Goal: Task Accomplishment & Management: Use online tool/utility

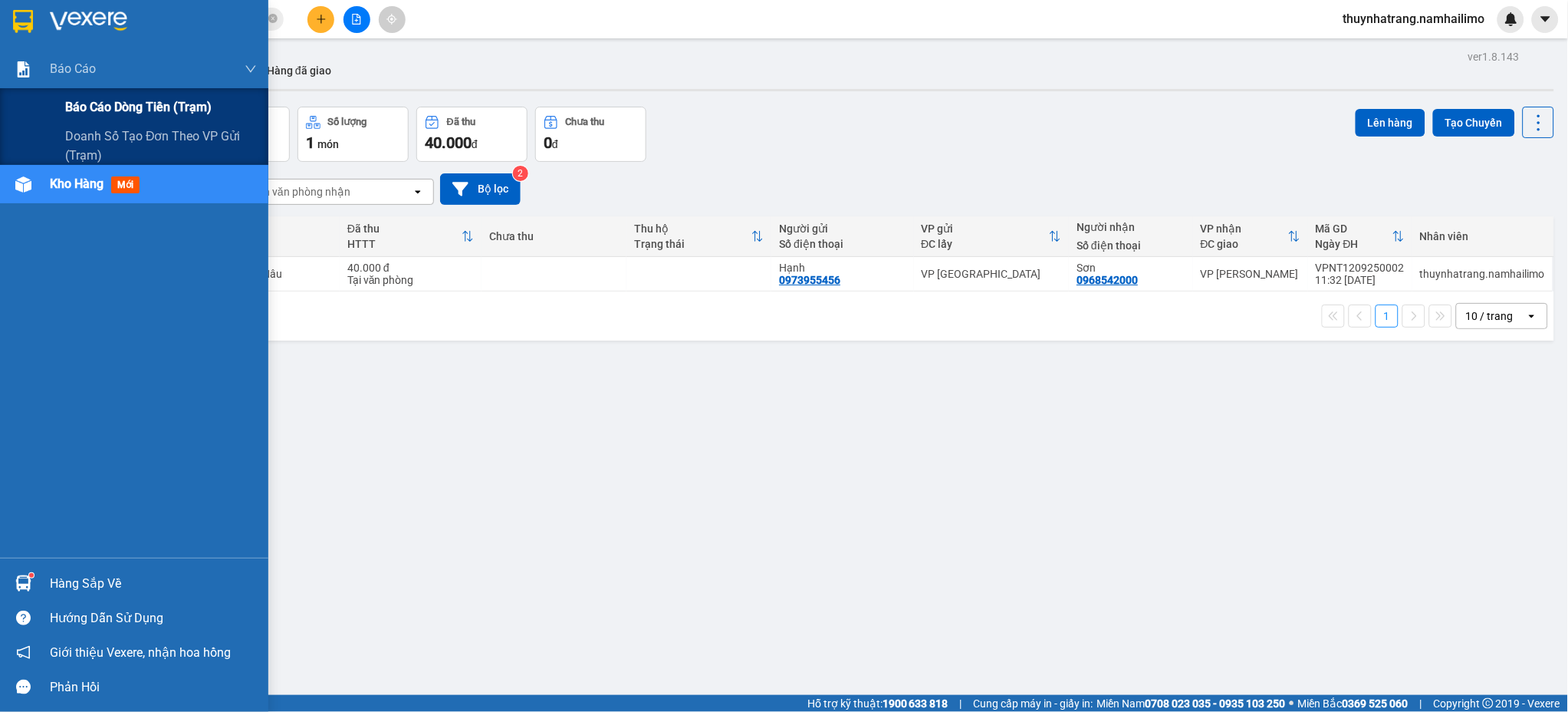
click at [125, 106] on span "Báo cáo dòng tiền (trạm)" at bounding box center [138, 107] width 146 height 19
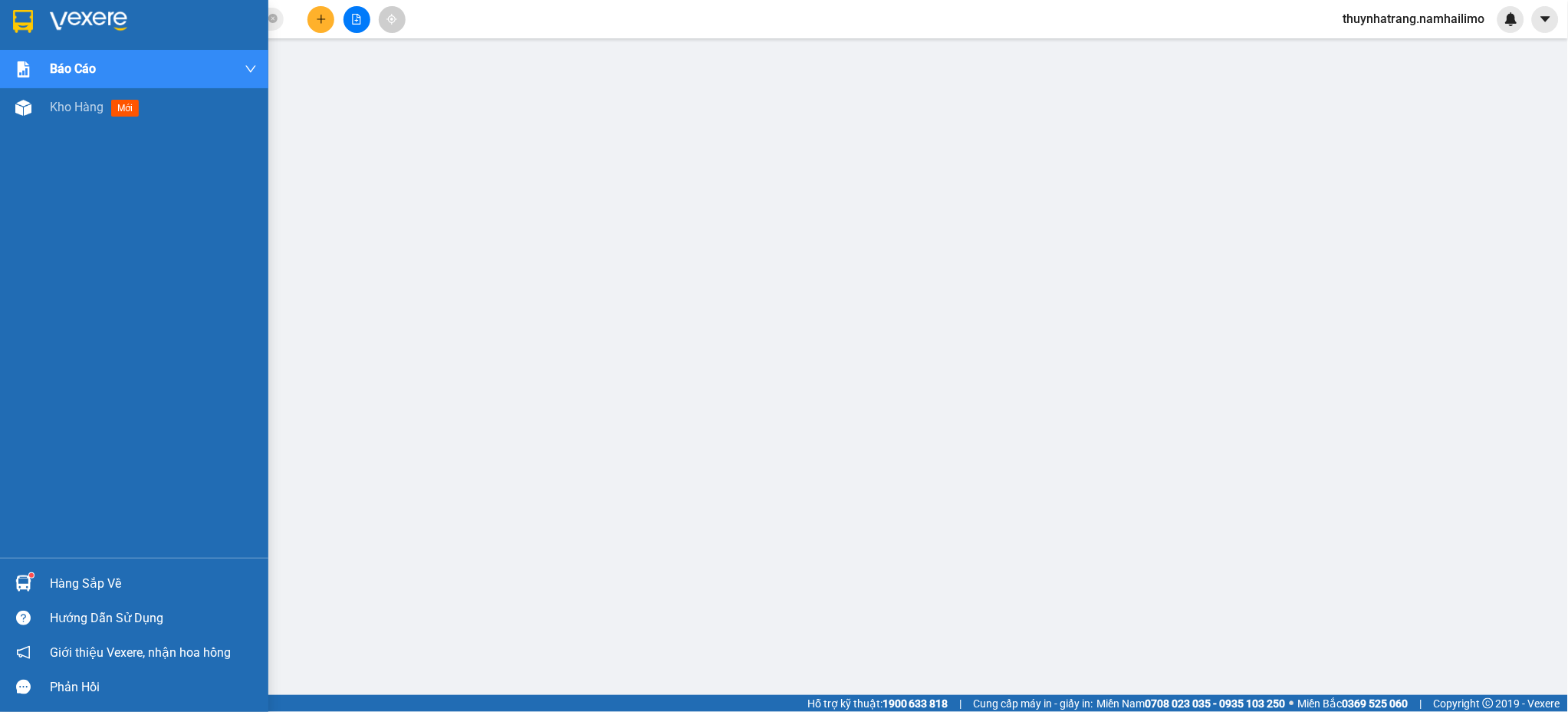
click at [60, 19] on img at bounding box center [89, 21] width 78 height 23
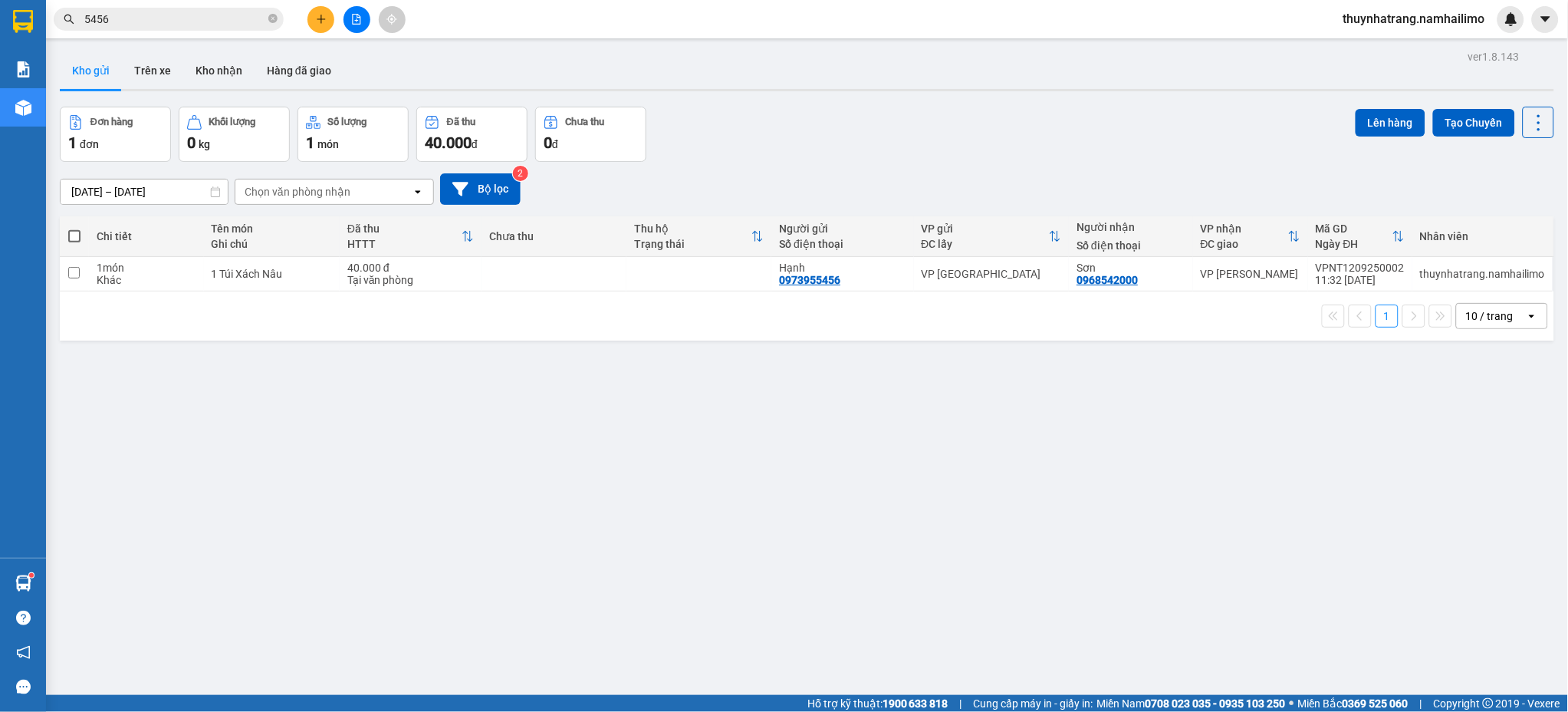
click at [1448, 11] on span "thuynhatrang.namhailimo" at bounding box center [1414, 19] width 167 height 19
click at [1371, 47] on span "Đăng xuất" at bounding box center [1421, 47] width 135 height 17
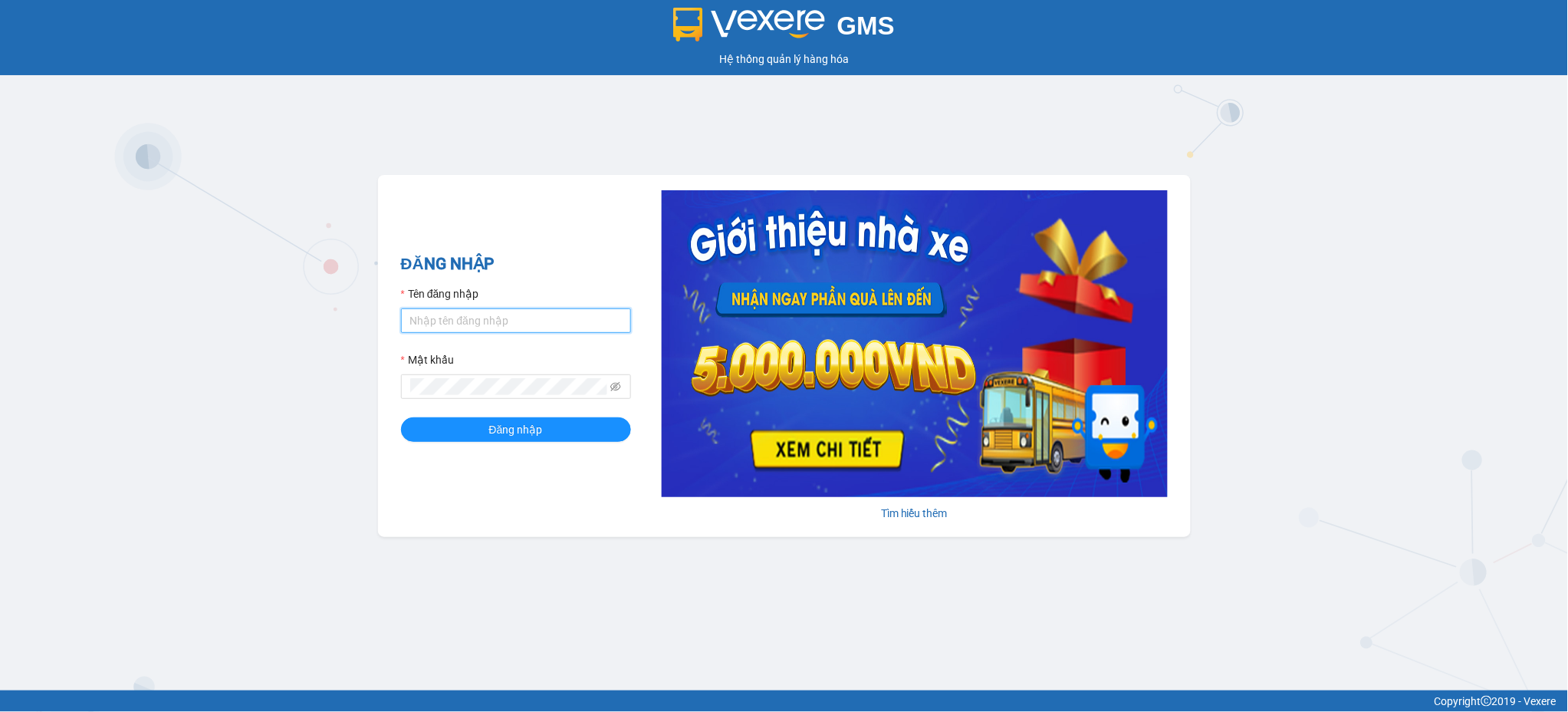
click at [464, 328] on input "Tên đăng nhập" at bounding box center [516, 320] width 230 height 24
type input "ngoctram.namhailimo"
click at [524, 373] on div "Mật khẩu" at bounding box center [516, 362] width 230 height 23
click at [401, 417] on button "Đăng nhập" at bounding box center [516, 430] width 230 height 24
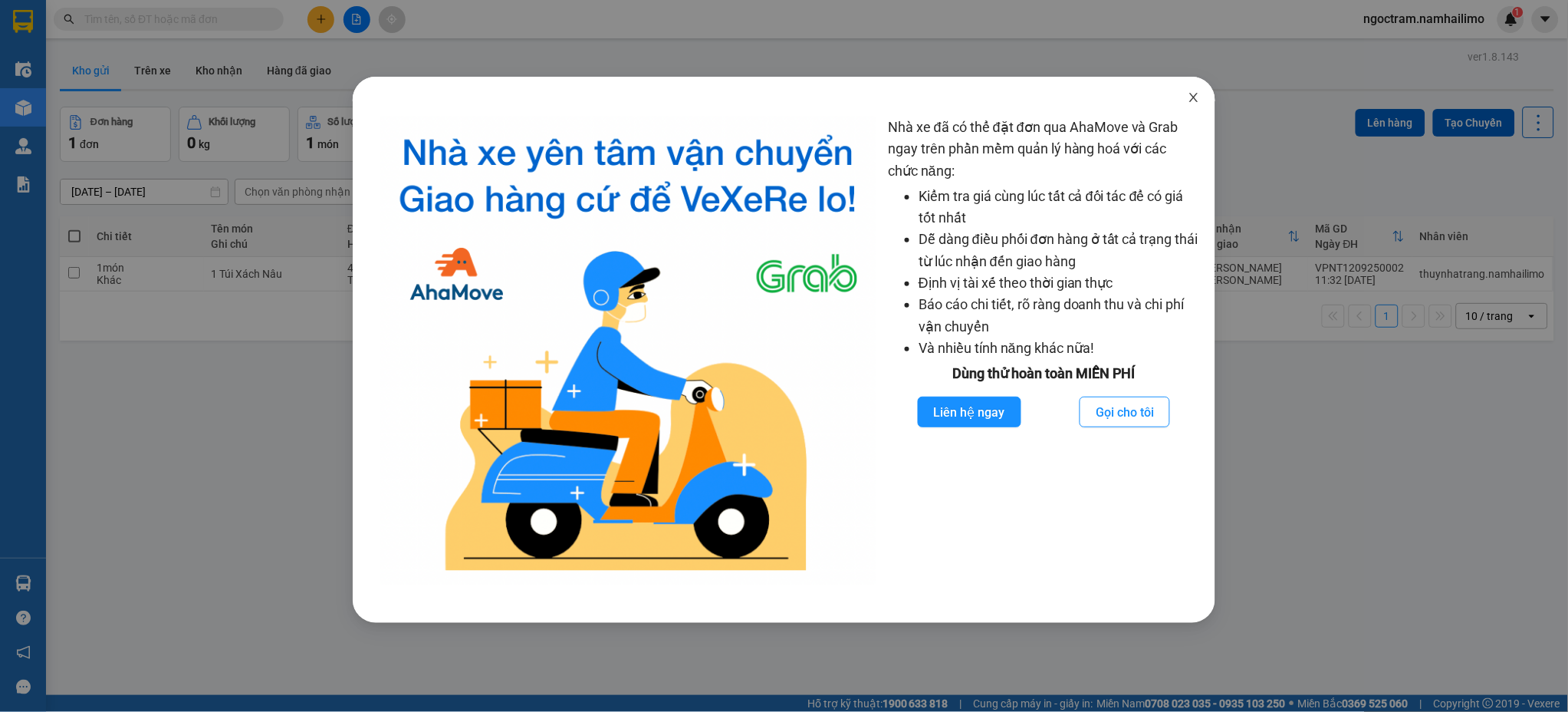
click at [1190, 97] on icon "close" at bounding box center [1193, 97] width 12 height 12
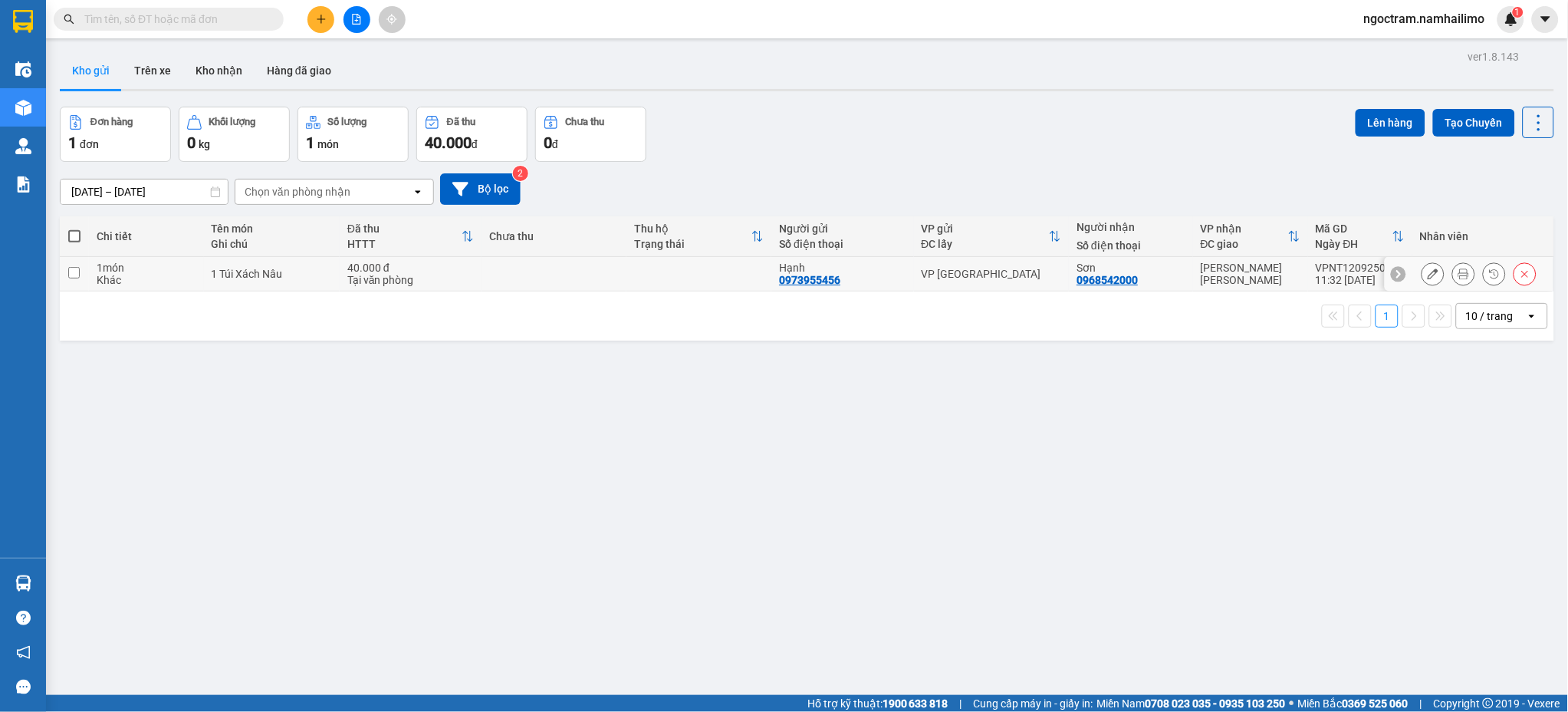
click at [78, 274] on input "checkbox" at bounding box center [74, 273] width 11 height 11
checkbox input "true"
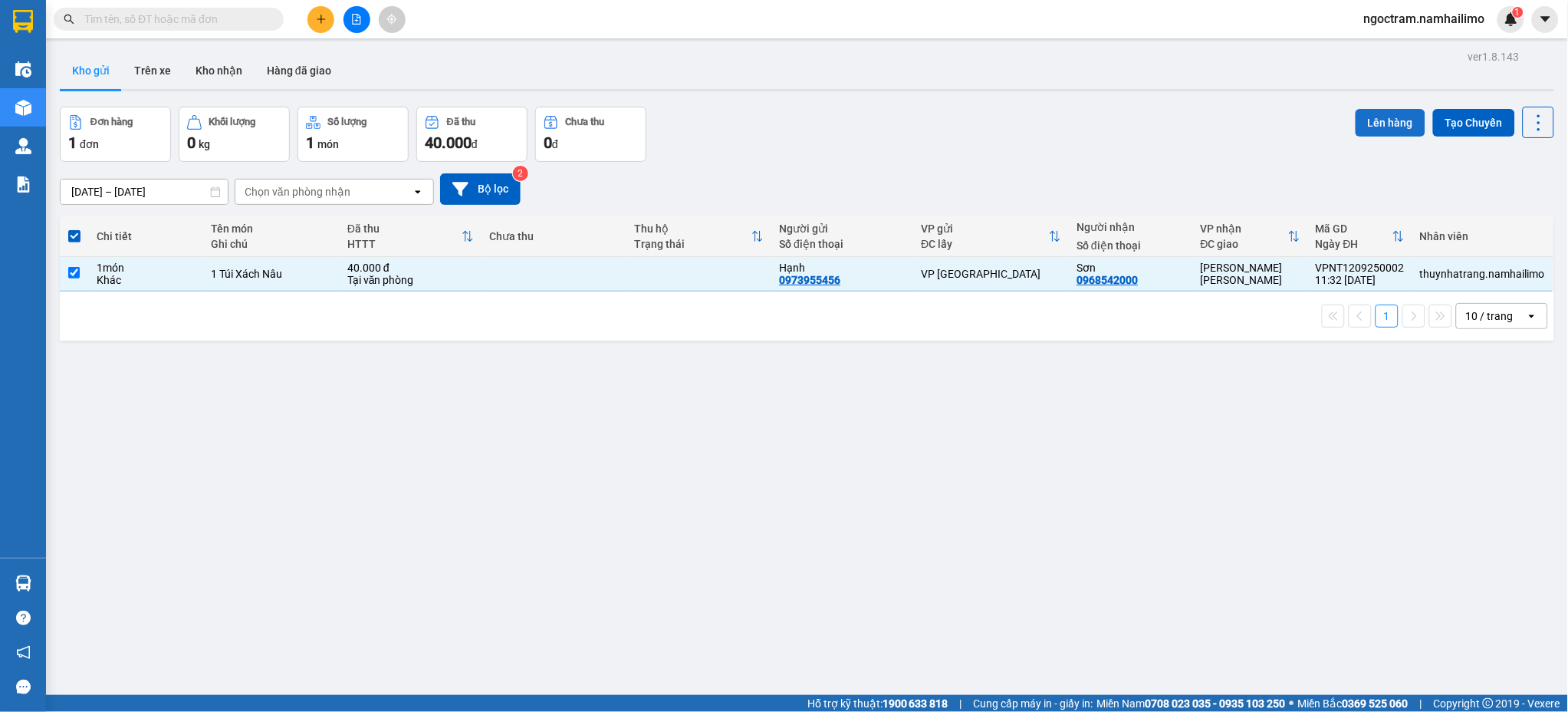
click at [1370, 133] on button "Lên hàng" at bounding box center [1390, 123] width 70 height 28
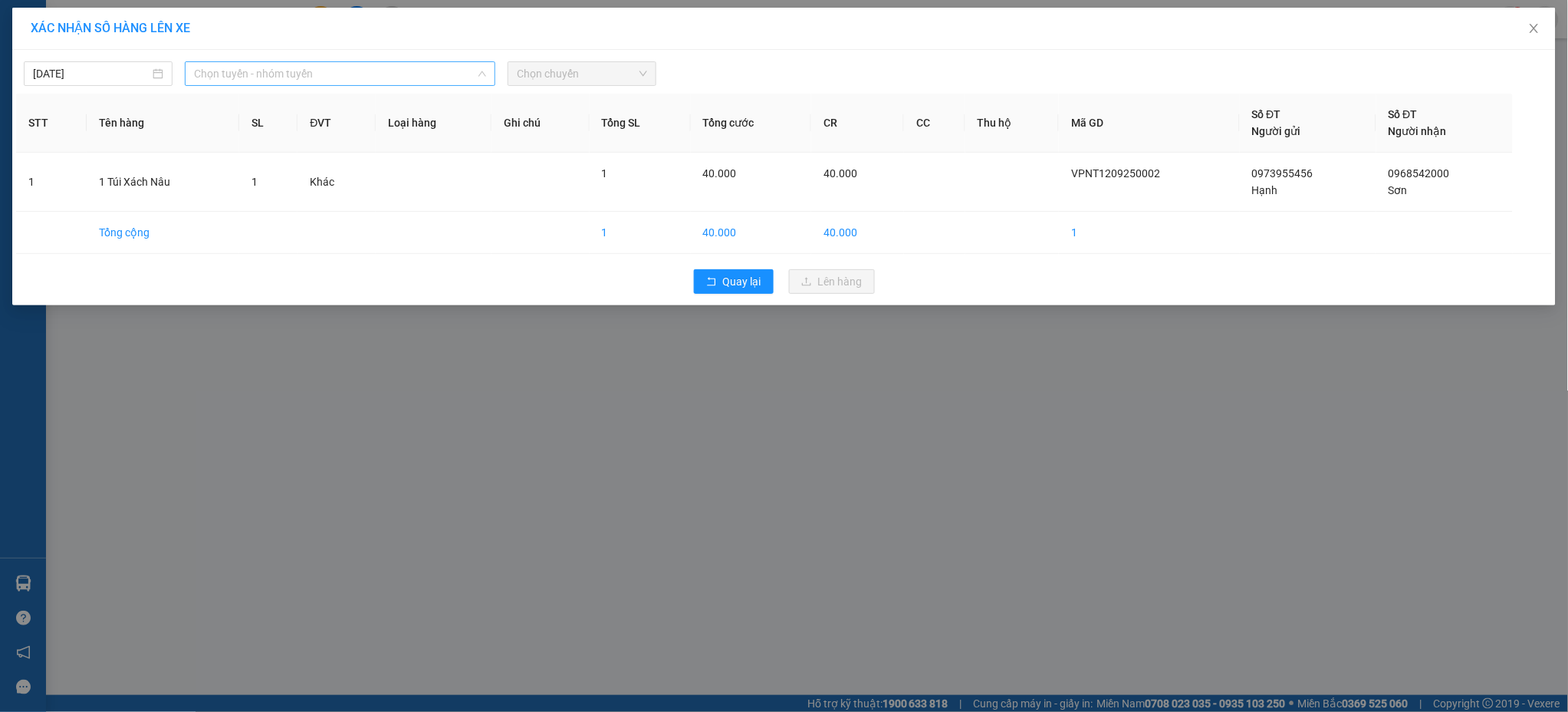
click at [317, 74] on span "Chọn tuyến - nhóm tuyến" at bounding box center [340, 74] width 292 height 23
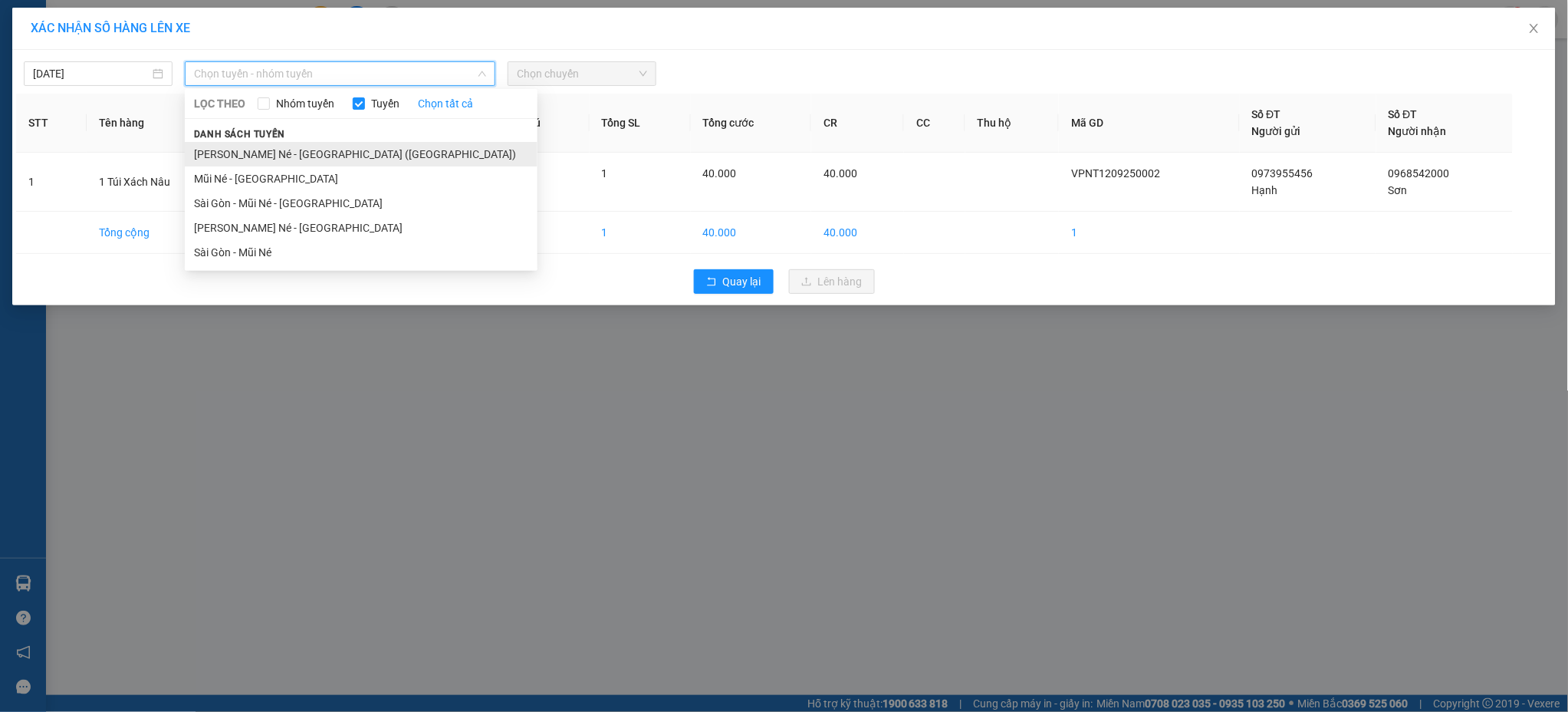
click at [402, 159] on li "Nha Trang - Mũi Né - Sài Gòn (Sáng)" at bounding box center [361, 154] width 353 height 24
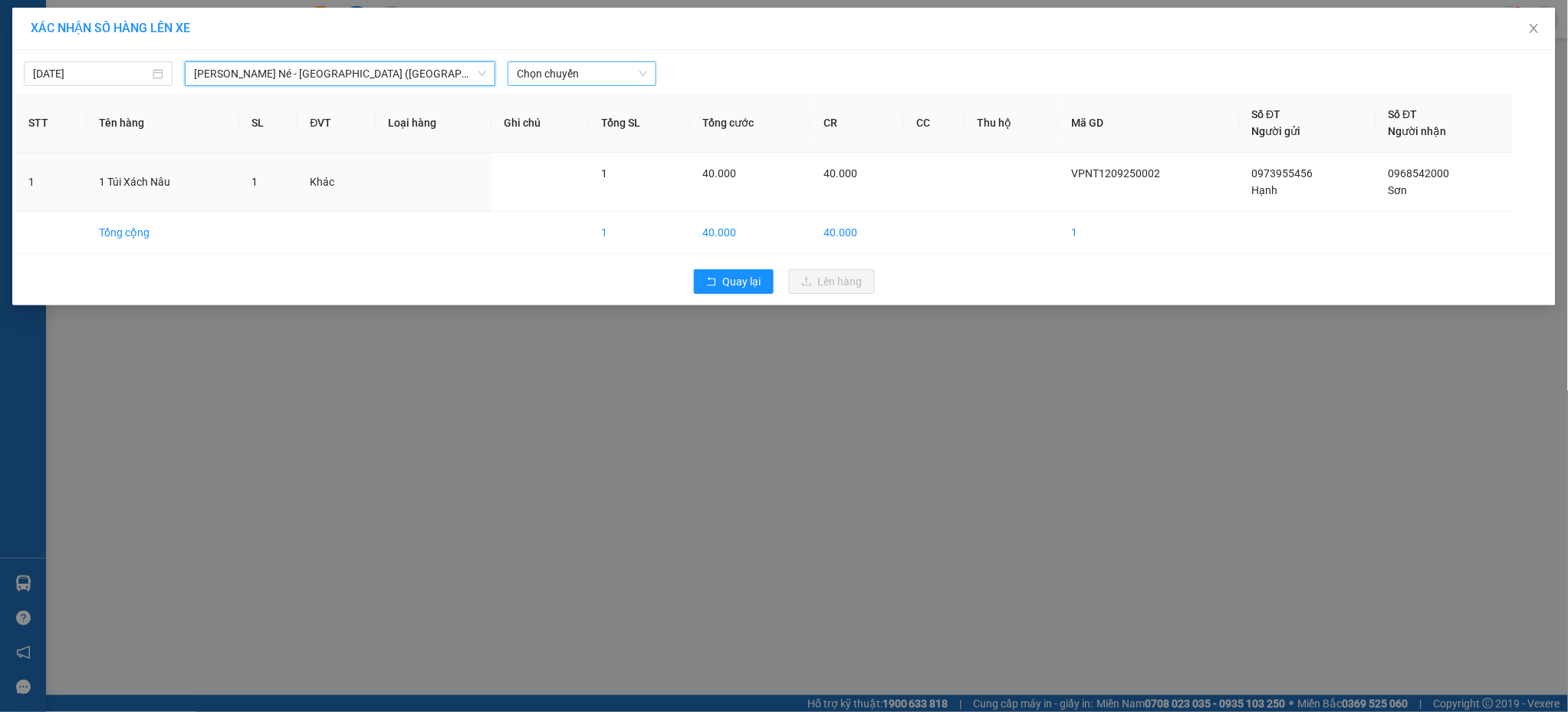
click at [558, 79] on span "Chọn chuyến" at bounding box center [581, 74] width 130 height 23
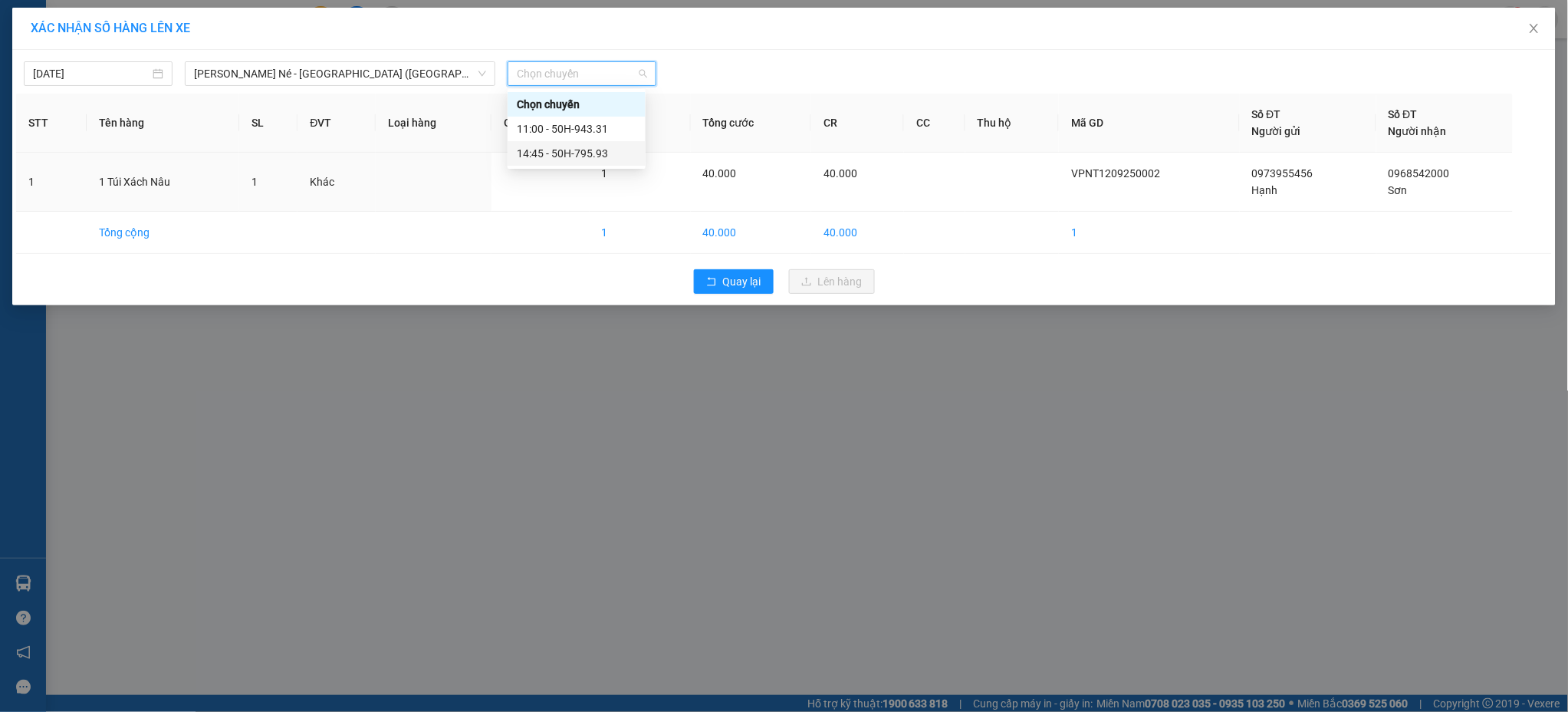
click at [578, 146] on div "14:45 - 50H-795.93" at bounding box center [577, 153] width 120 height 17
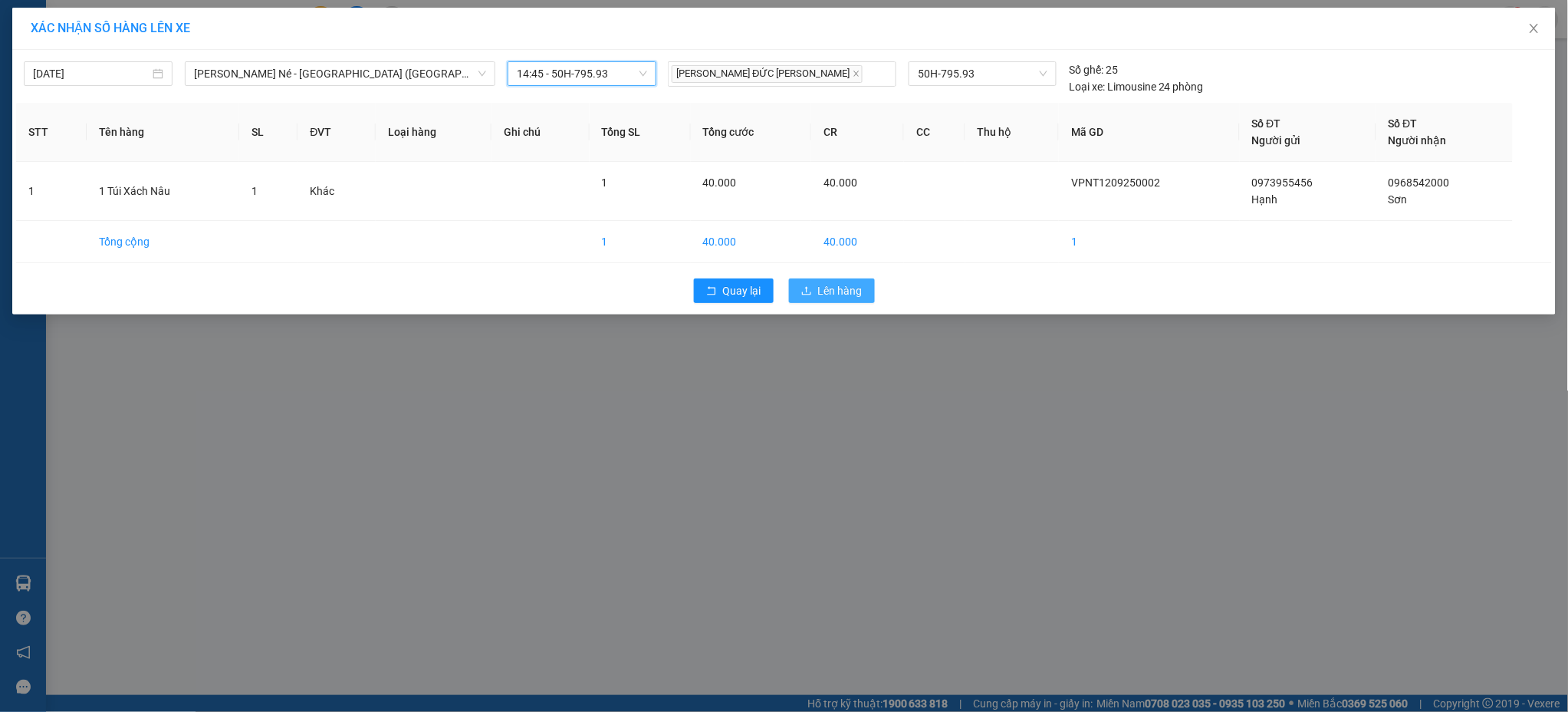
click at [845, 294] on span "Lên hàng" at bounding box center [840, 290] width 44 height 17
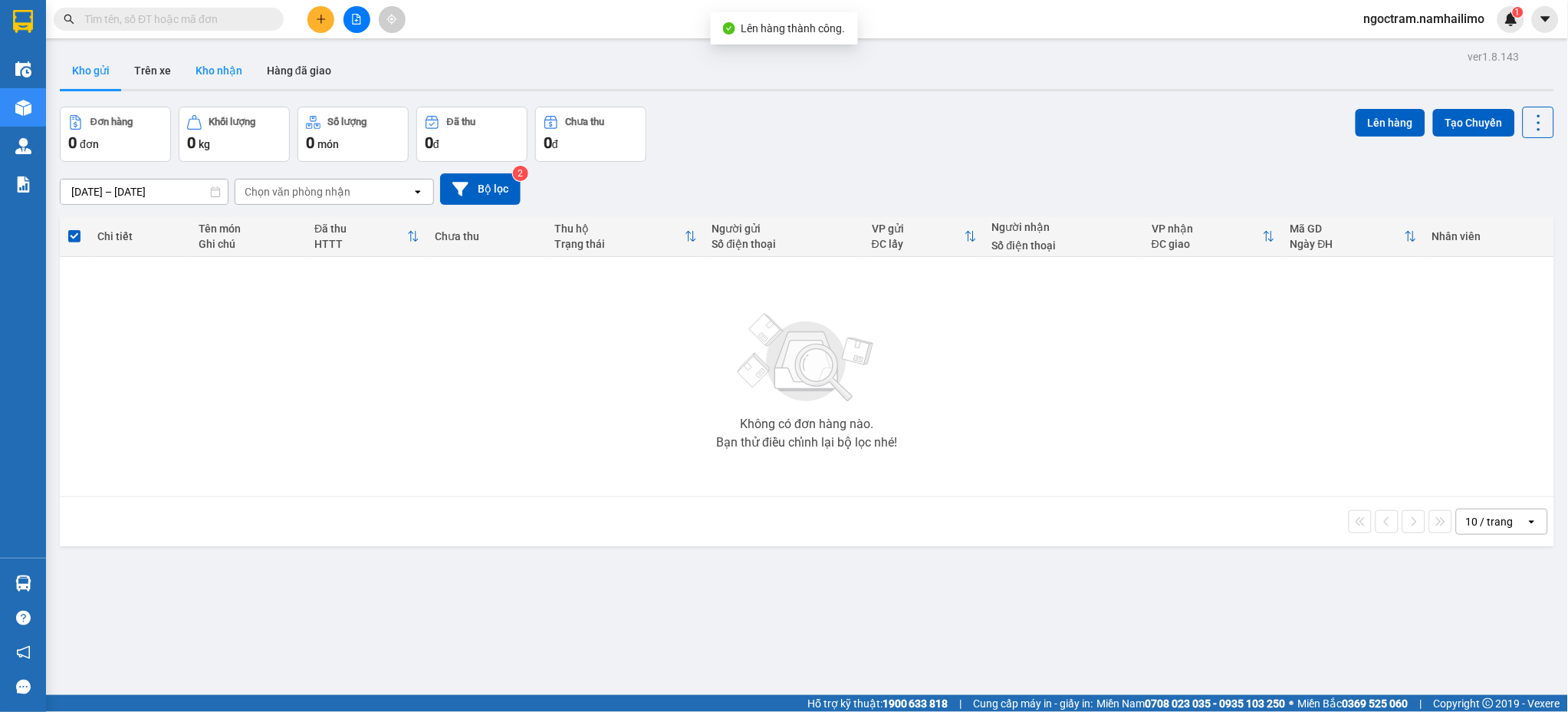
click at [201, 66] on button "Kho nhận" at bounding box center [219, 70] width 71 height 37
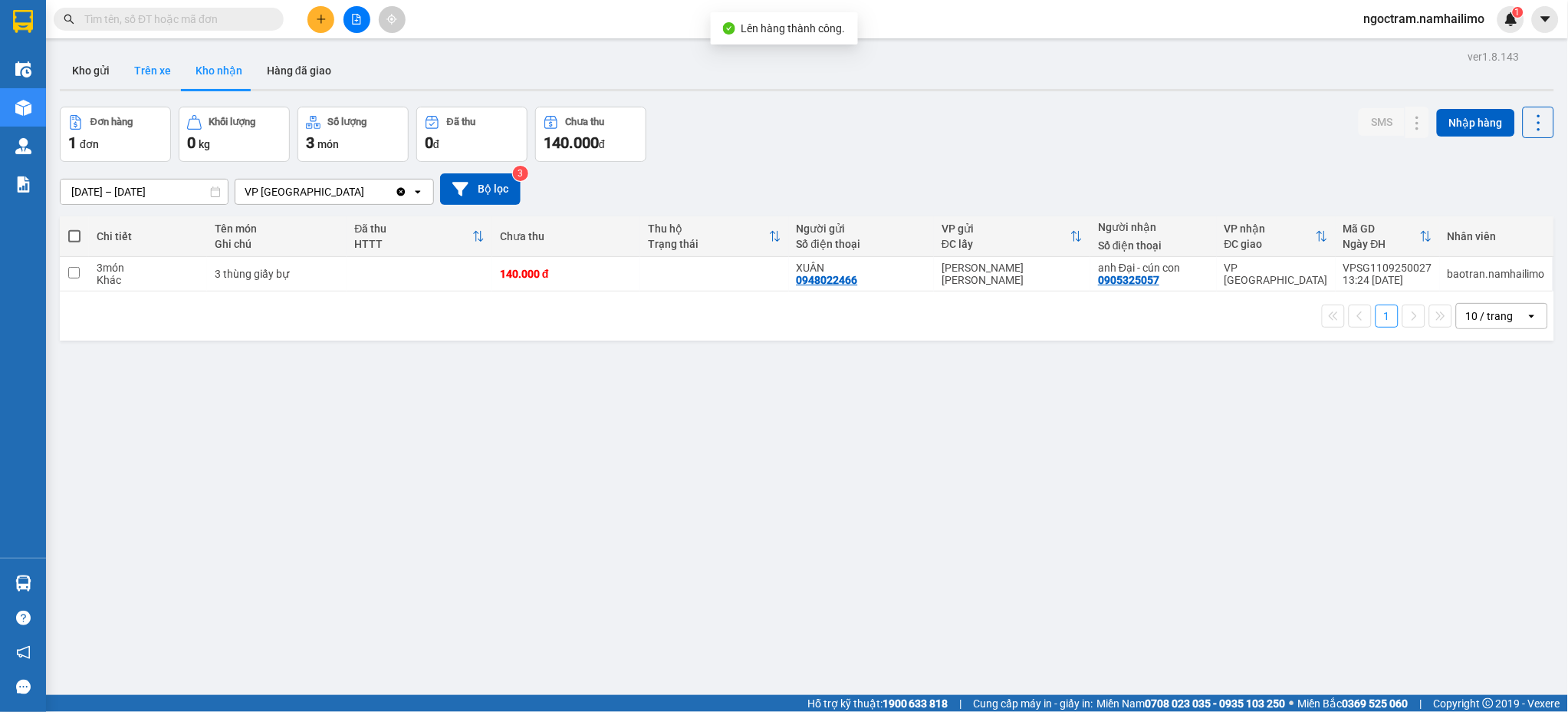
click at [171, 69] on button "Trên xe" at bounding box center [153, 70] width 61 height 37
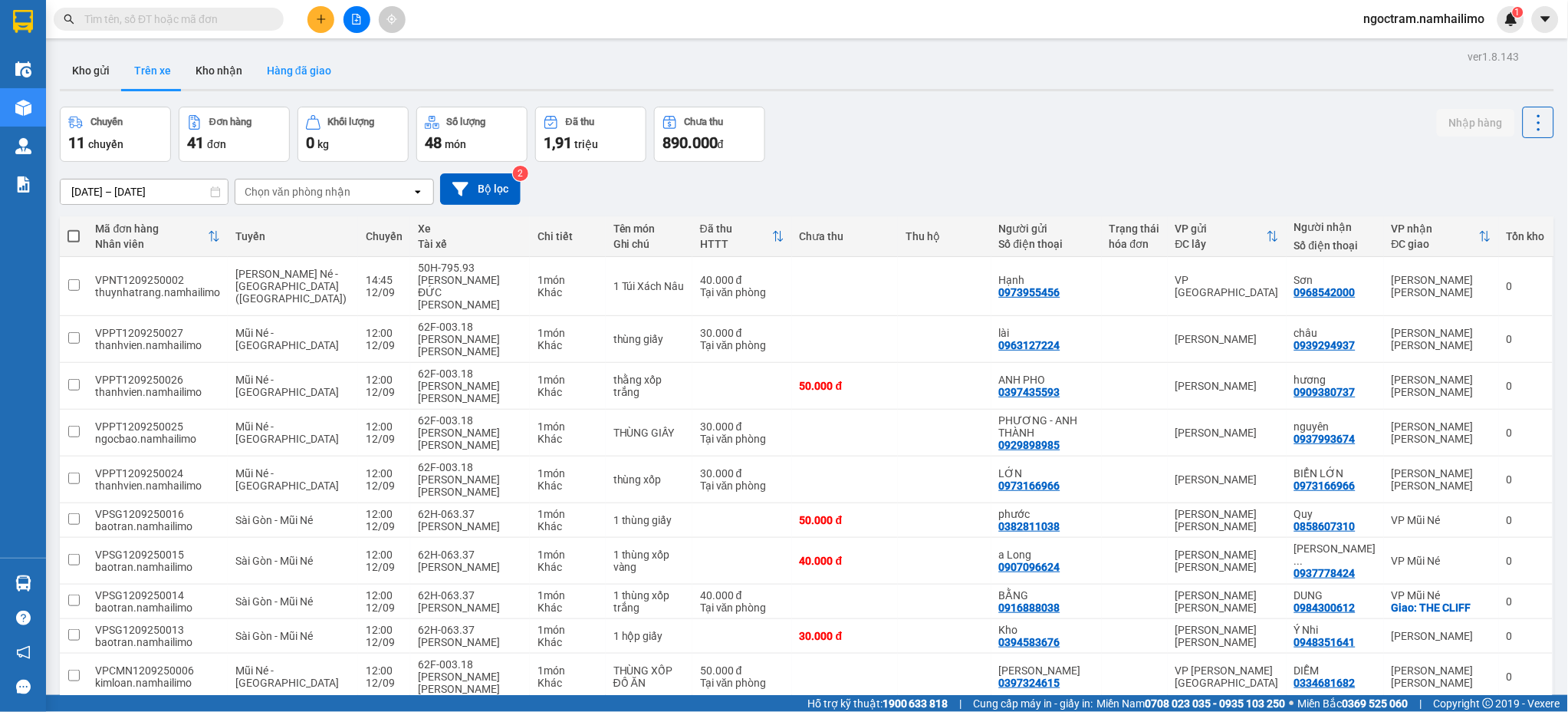
click at [295, 78] on button "Hàng đã giao" at bounding box center [299, 70] width 89 height 37
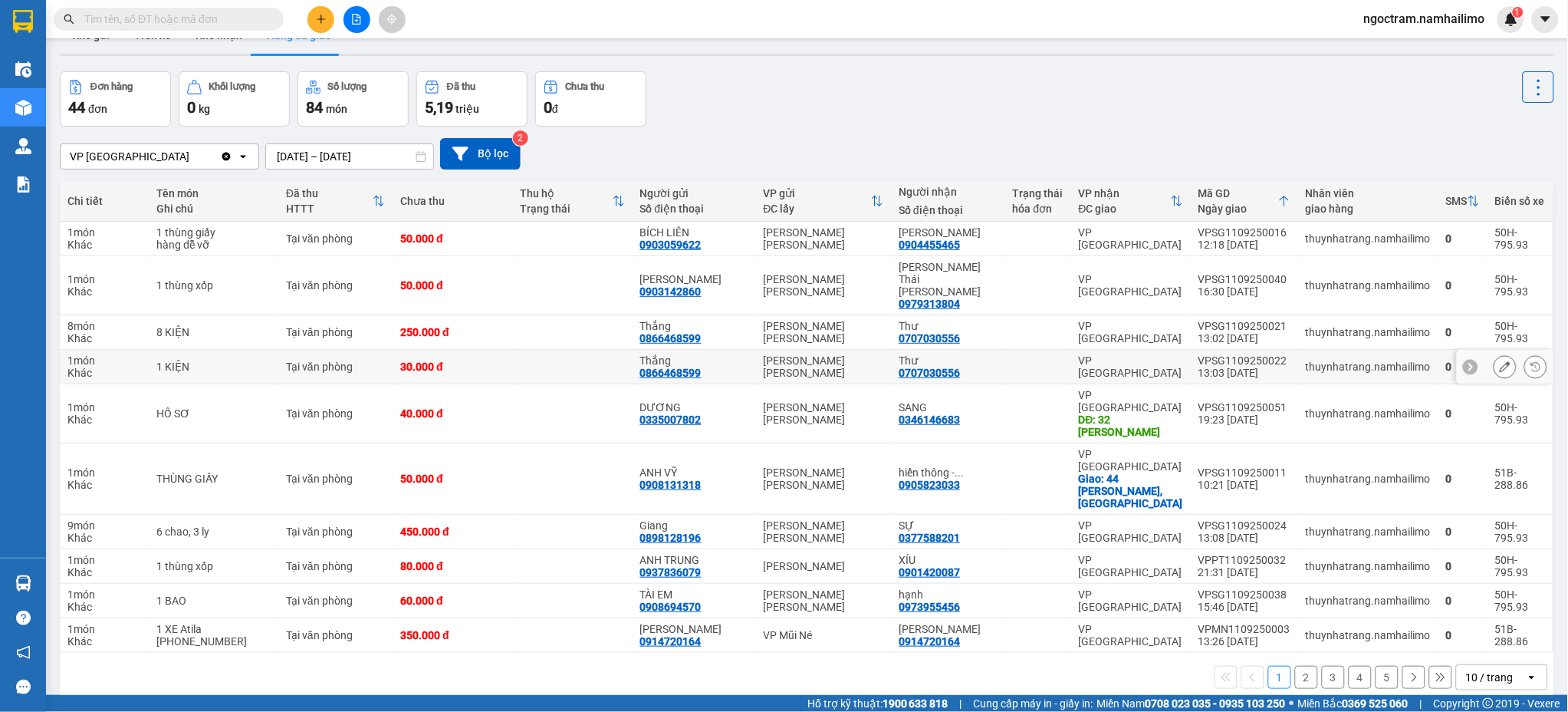
scroll to position [70, 0]
